Goal: Check status

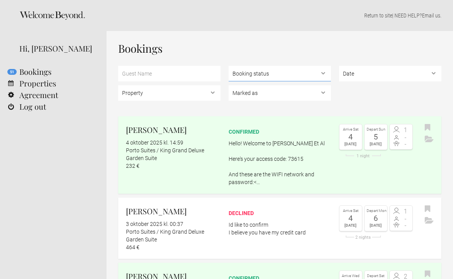
click at [292, 73] on select "Booking status Pending bookings , Confirmed bookings , Unsuccessful bookings" at bounding box center [280, 73] width 102 height 15
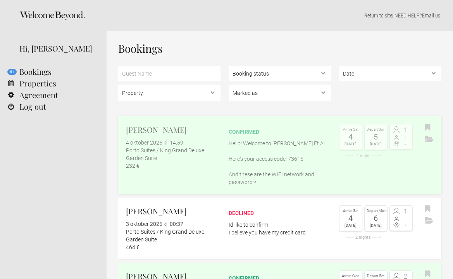
click at [295, 144] on p "Hello! Welcome to Rosa Et Al Here's your access code: 73615 And these are the W…" at bounding box center [280, 162] width 102 height 46
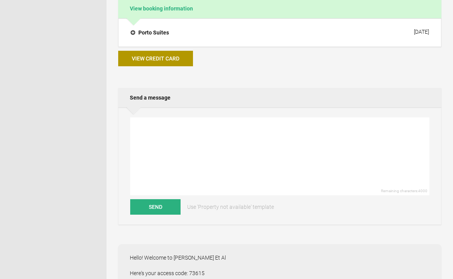
scroll to position [153, 0]
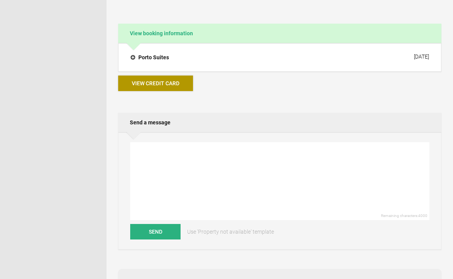
click at [173, 83] on span "View credit card" at bounding box center [156, 83] width 48 height 6
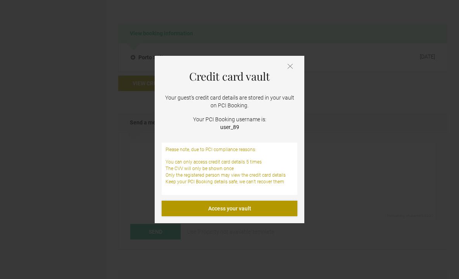
click at [258, 213] on link "Access your vault" at bounding box center [230, 208] width 136 height 15
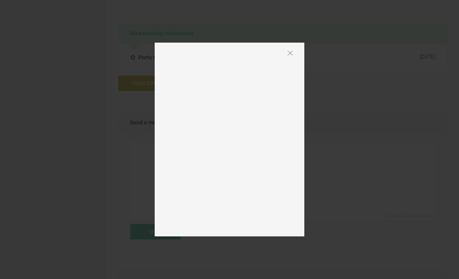
click at [289, 53] on img at bounding box center [289, 52] width 5 height 5
